Goal: Information Seeking & Learning: Check status

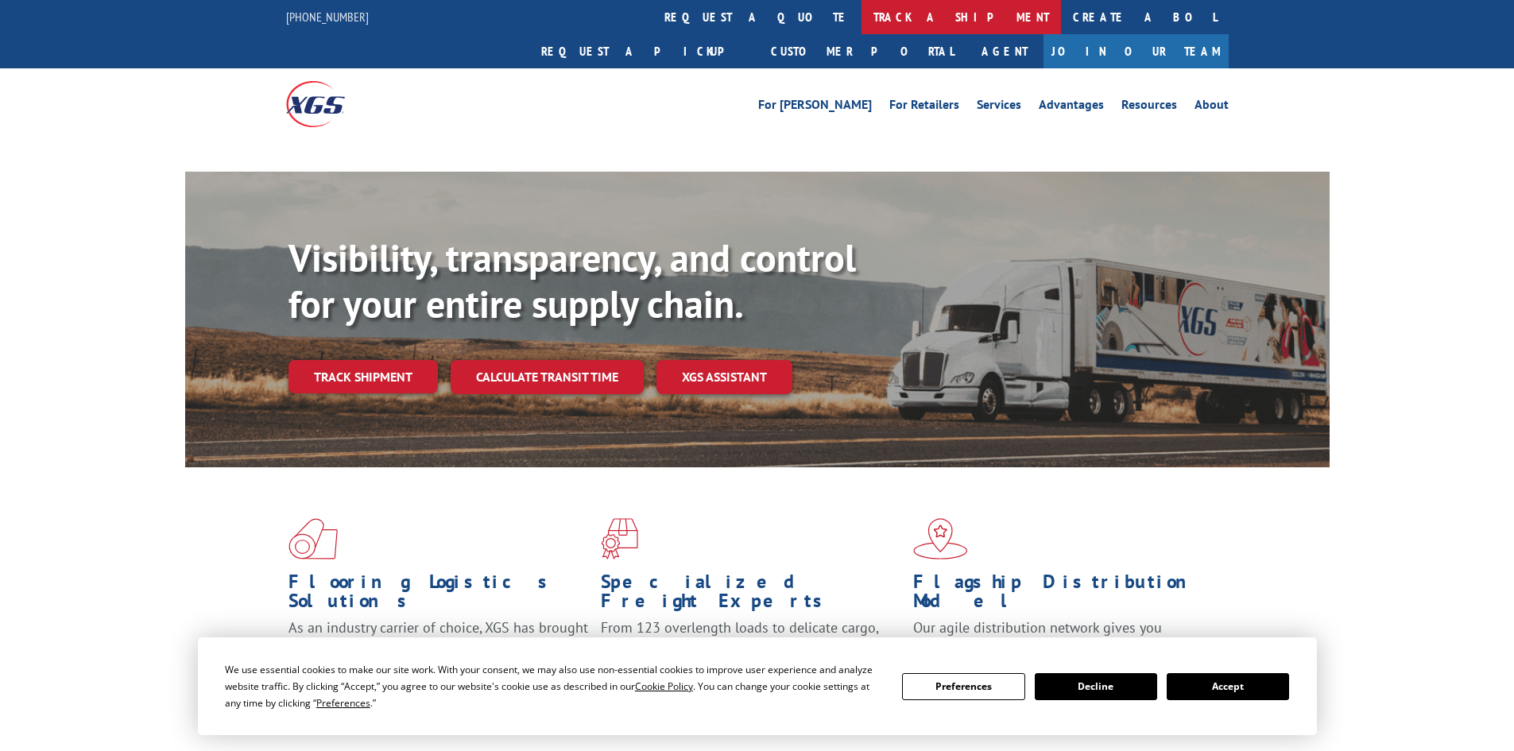
click at [861, 8] on link "track a shipment" at bounding box center [960, 17] width 199 height 34
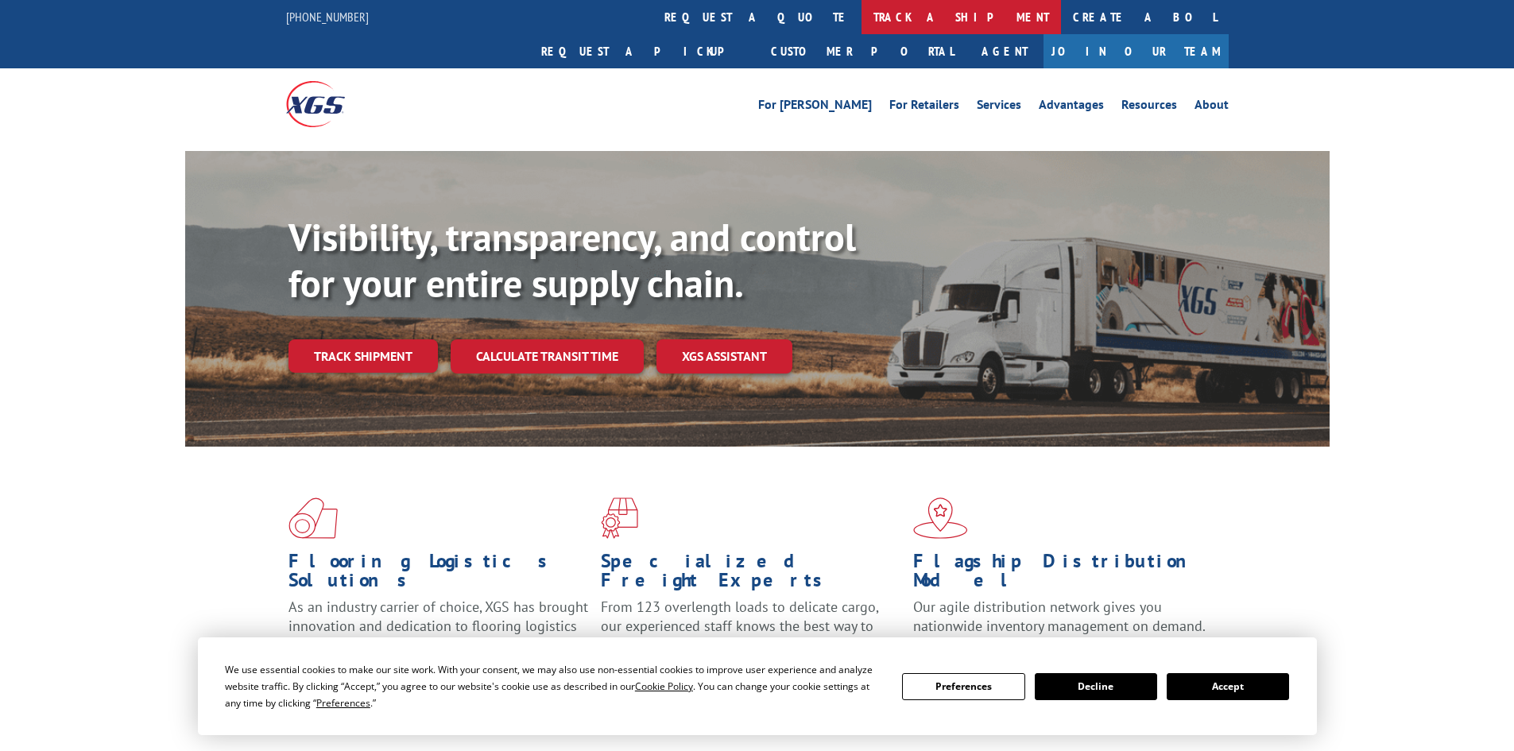
click at [861, 6] on link "track a shipment" at bounding box center [960, 17] width 199 height 34
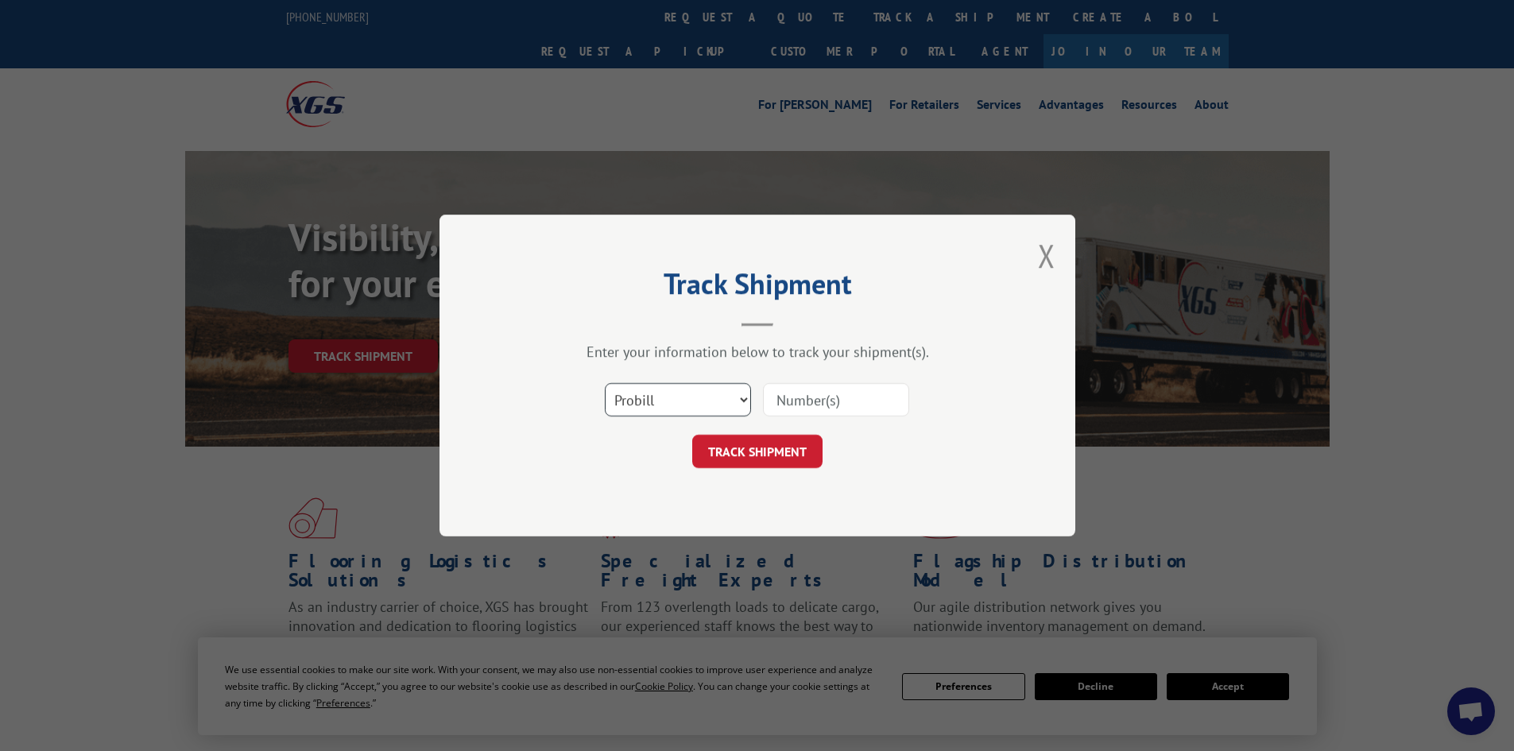
click at [652, 408] on select "Select category... Probill BOL PO" at bounding box center [678, 399] width 146 height 33
select select "bol"
click at [605, 383] on select "Select category... Probill BOL PO" at bounding box center [678, 399] width 146 height 33
paste input "6008408"
type input "6008408"
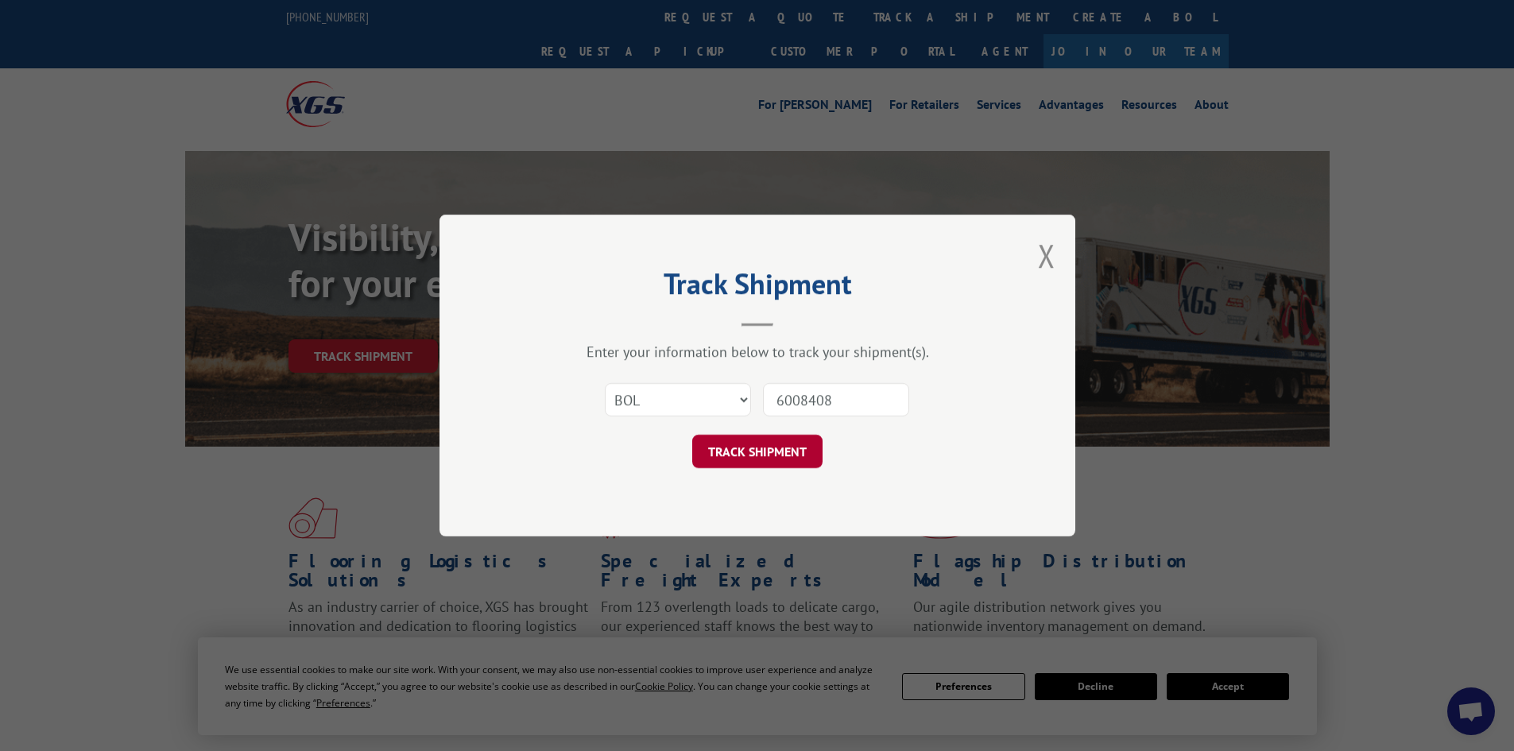
click at [754, 452] on button "TRACK SHIPMENT" at bounding box center [757, 451] width 130 height 33
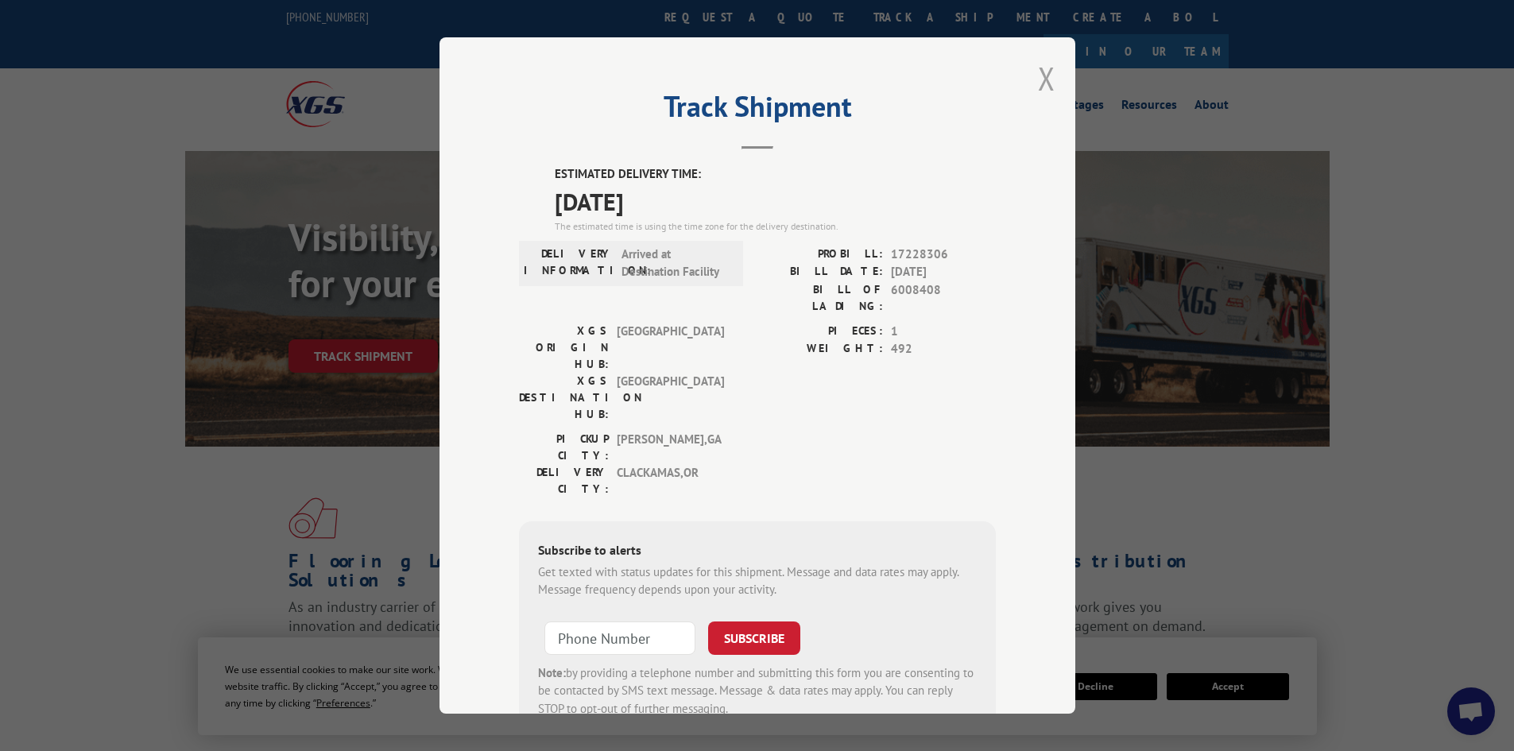
click at [1047, 83] on button "Close modal" at bounding box center [1046, 78] width 17 height 42
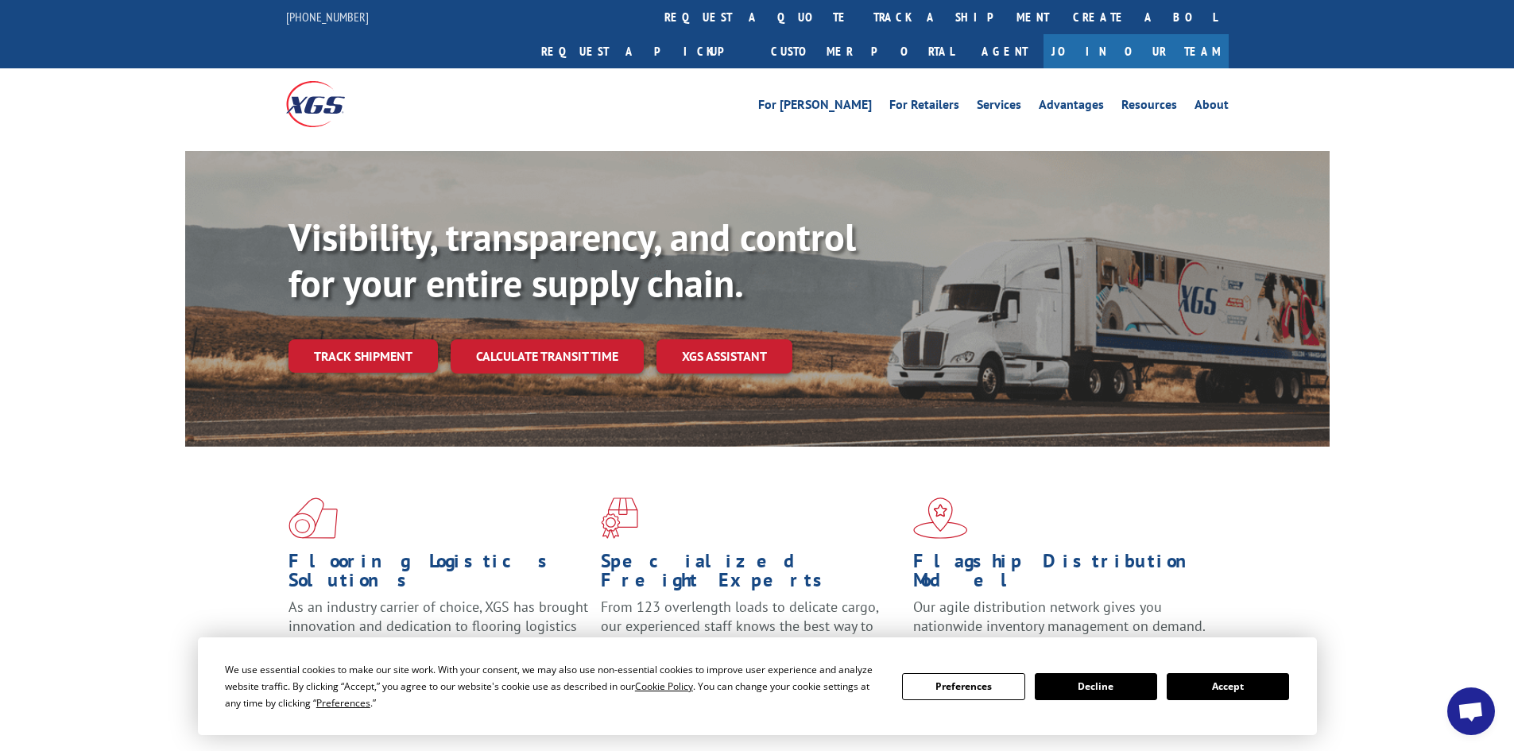
click at [861, 18] on link "track a shipment" at bounding box center [960, 17] width 199 height 34
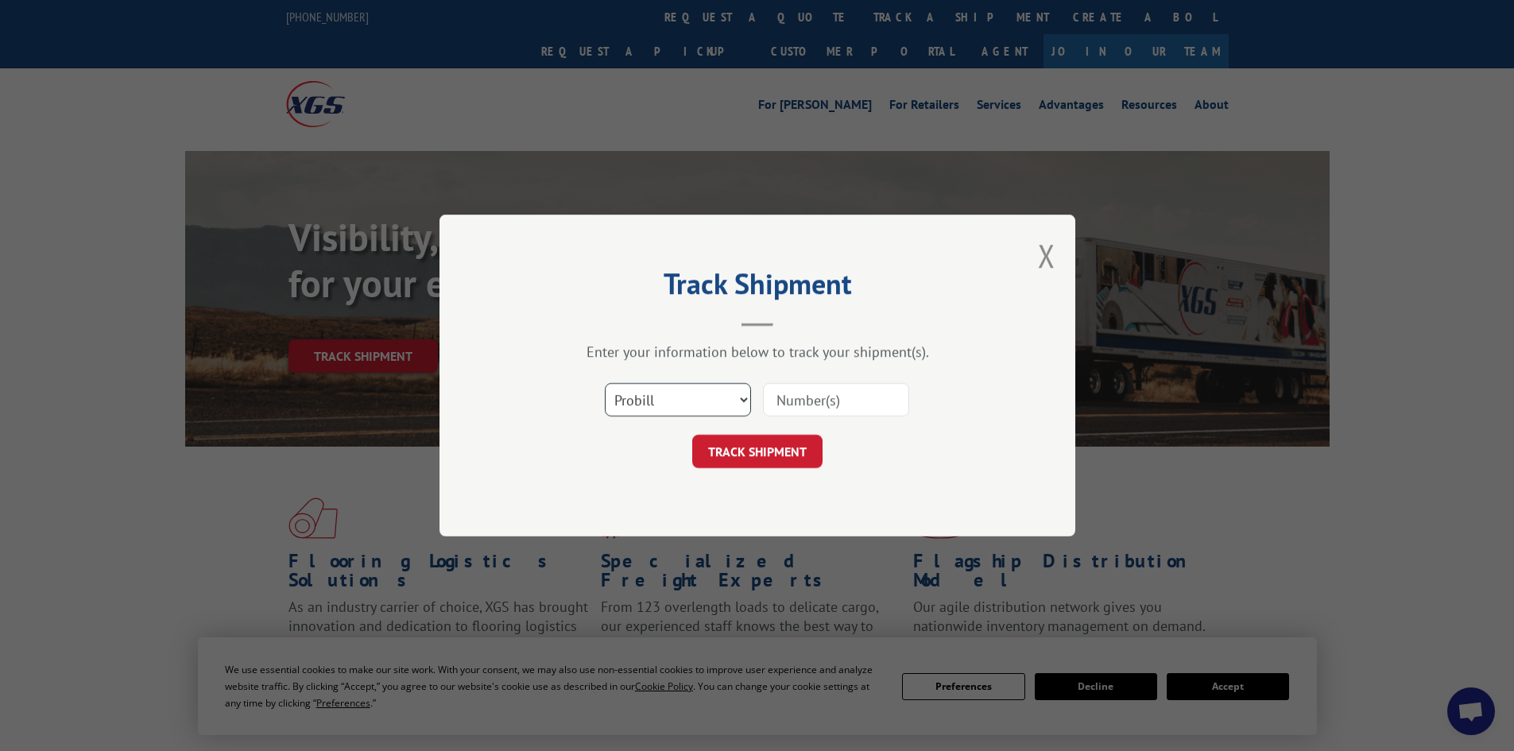
click at [663, 408] on select "Select category... Probill BOL PO" at bounding box center [678, 399] width 146 height 33
select select "bol"
click at [605, 383] on select "Select category... Probill BOL PO" at bounding box center [678, 399] width 146 height 33
paste input "6017095"
type input "6017095"
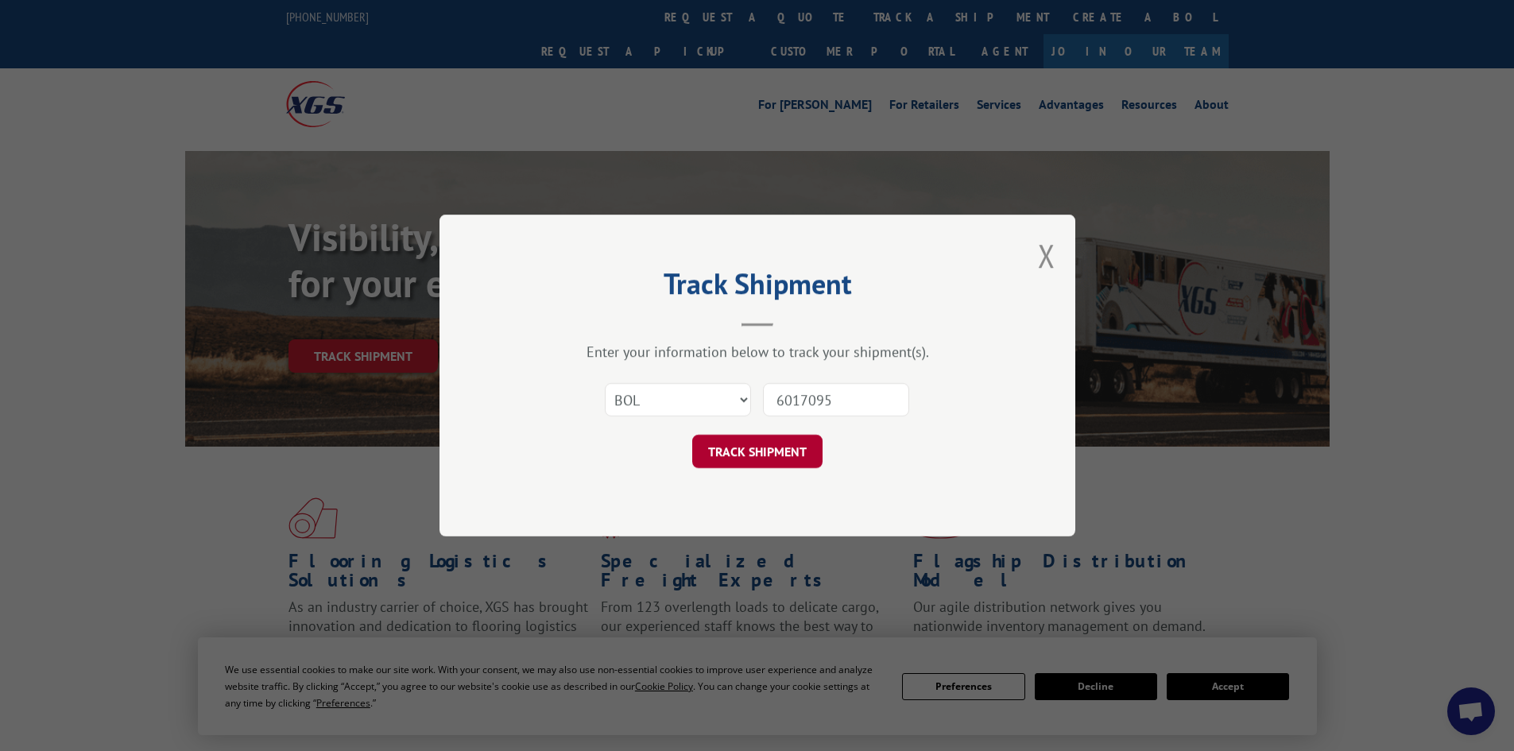
click at [730, 464] on button "TRACK SHIPMENT" at bounding box center [757, 451] width 130 height 33
